Goal: Task Accomplishment & Management: Manage account settings

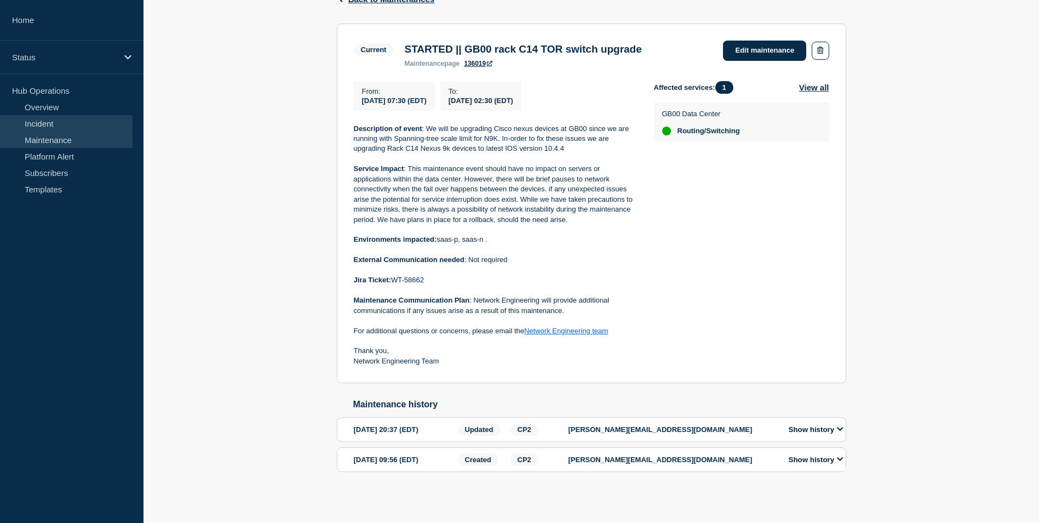
click at [60, 126] on link "Incident" at bounding box center [66, 123] width 133 height 16
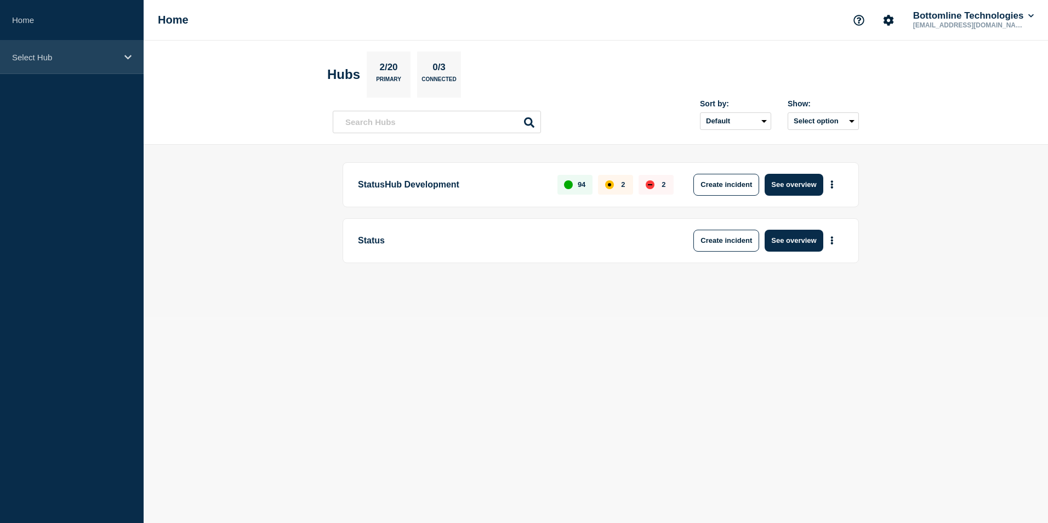
click at [127, 53] on icon at bounding box center [127, 57] width 7 height 8
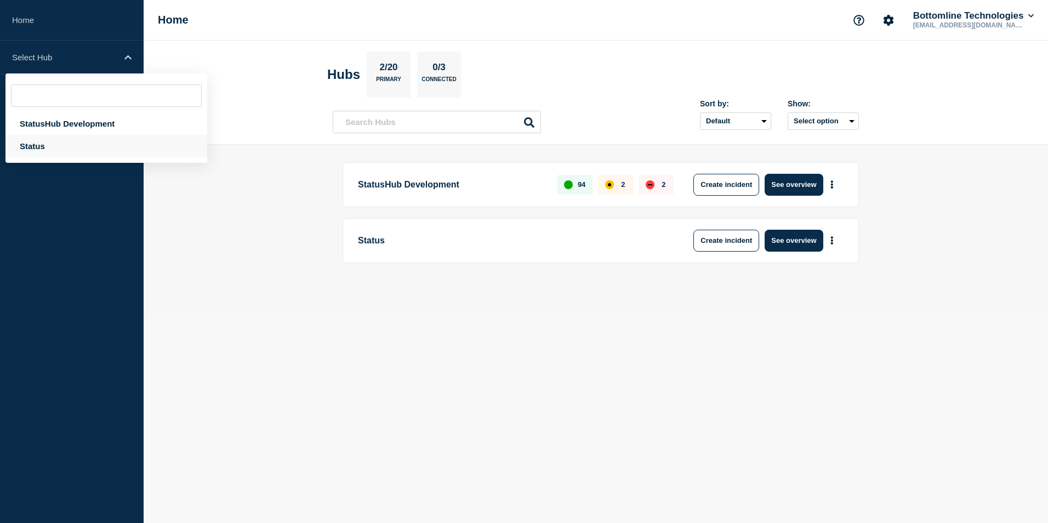
click at [31, 146] on div "Status" at bounding box center [106, 146] width 202 height 22
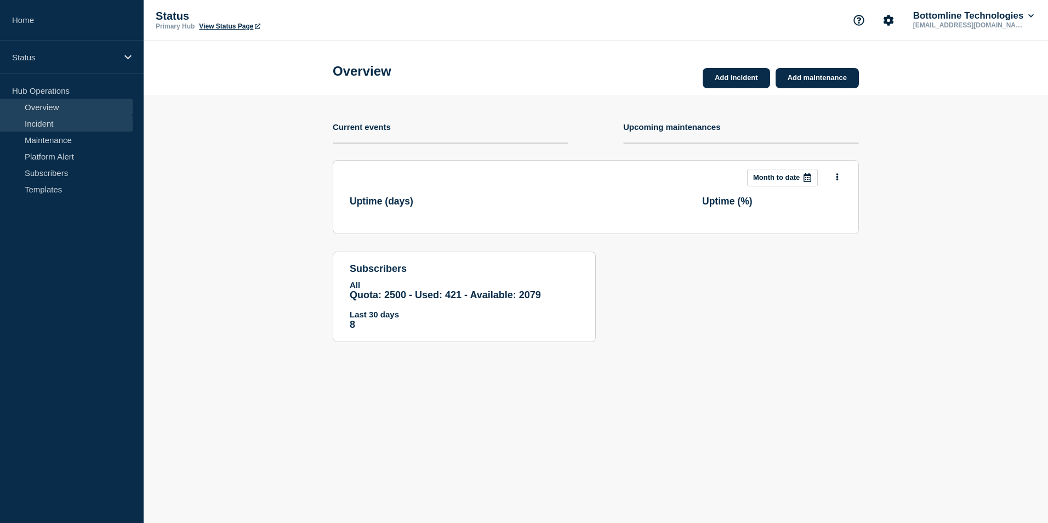
click at [107, 122] on link "Incident" at bounding box center [66, 123] width 133 height 16
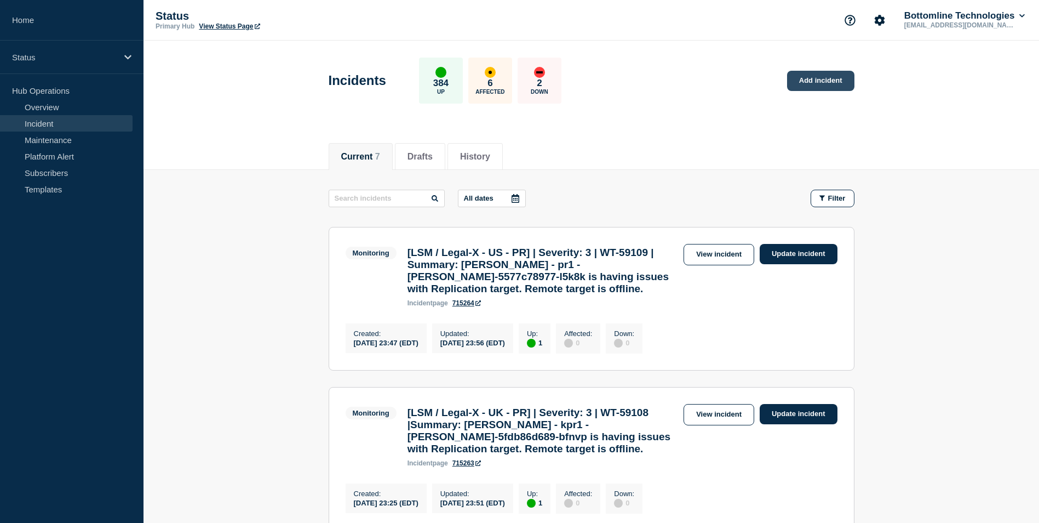
click at [820, 81] on link "Add incident" at bounding box center [820, 81] width 67 height 20
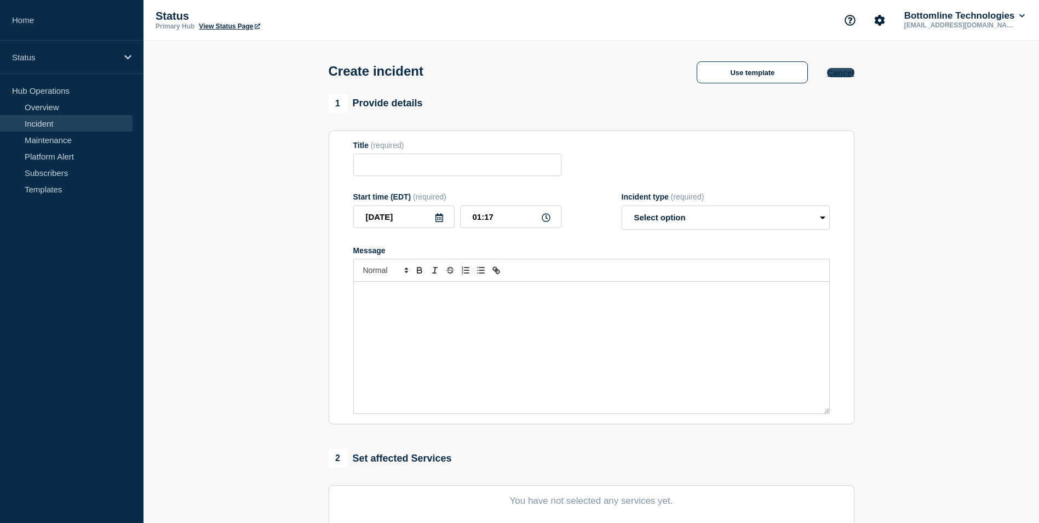
click at [836, 71] on button "Cancel" at bounding box center [840, 72] width 27 height 9
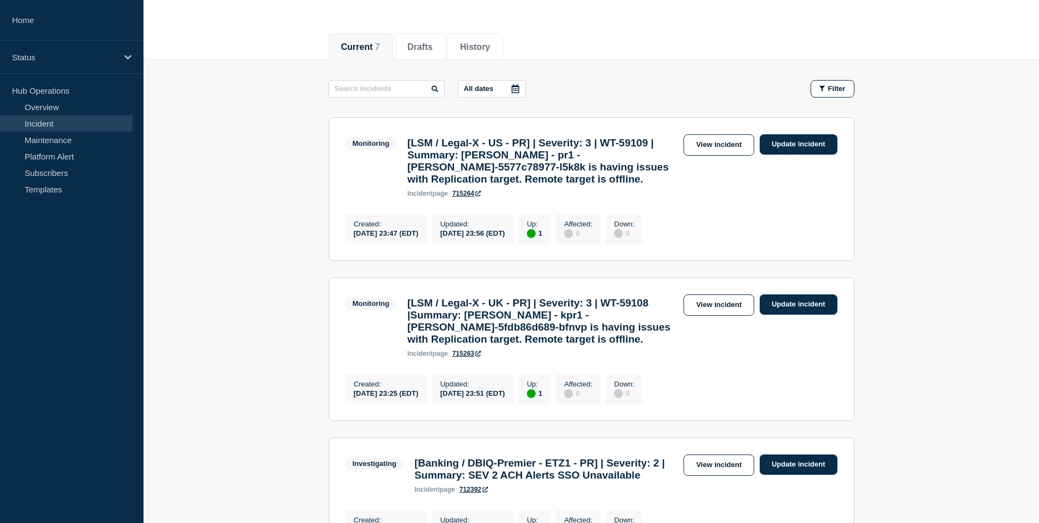
scroll to position [274, 0]
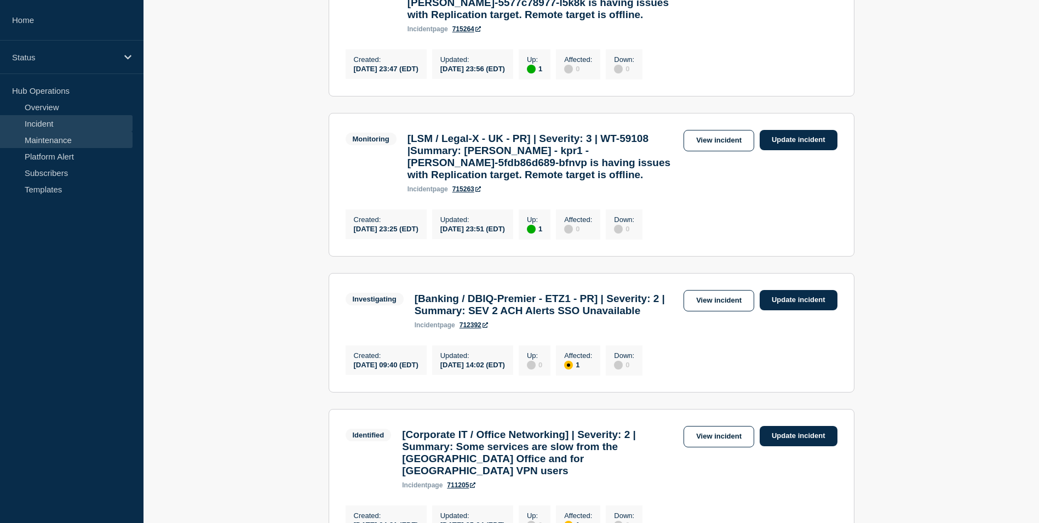
click at [69, 140] on link "Maintenance" at bounding box center [66, 139] width 133 height 16
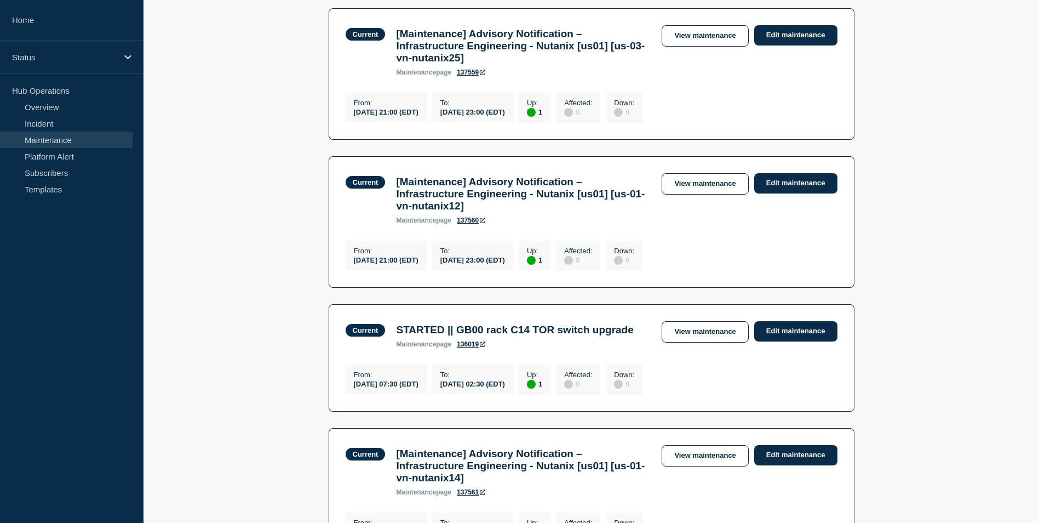
scroll to position [657, 0]
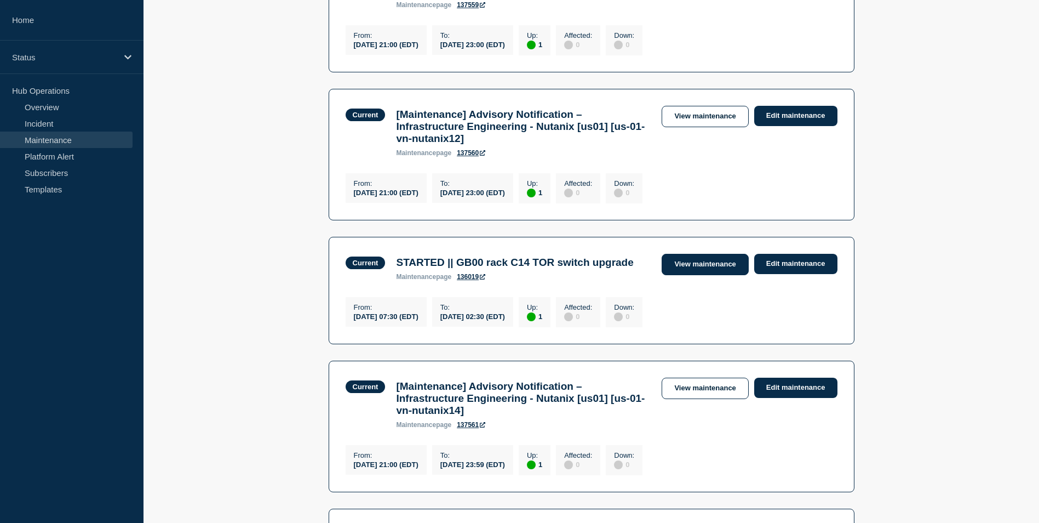
click at [691, 275] on link "View maintenance" at bounding box center [705, 264] width 87 height 21
